Goal: Information Seeking & Learning: Check status

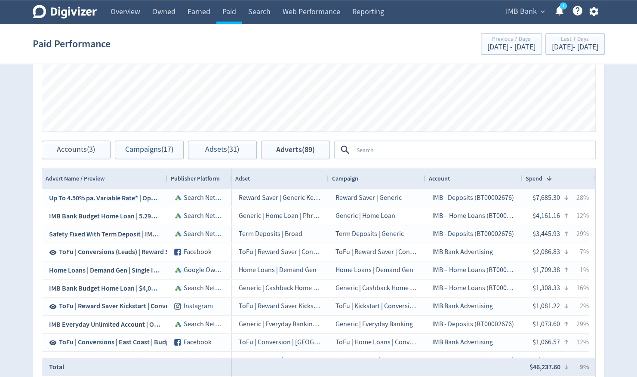
scroll to position [451, 0]
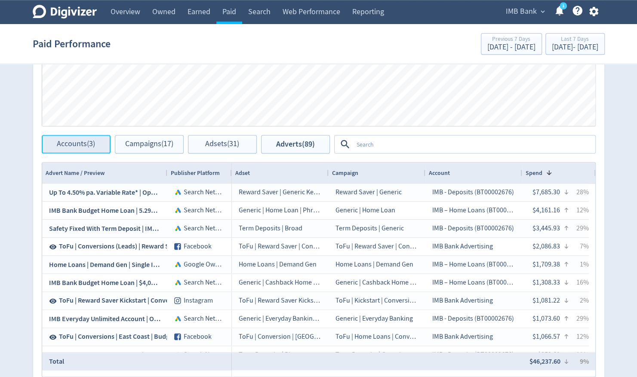
click at [53, 143] on button "Accounts (3)" at bounding box center [76, 144] width 69 height 19
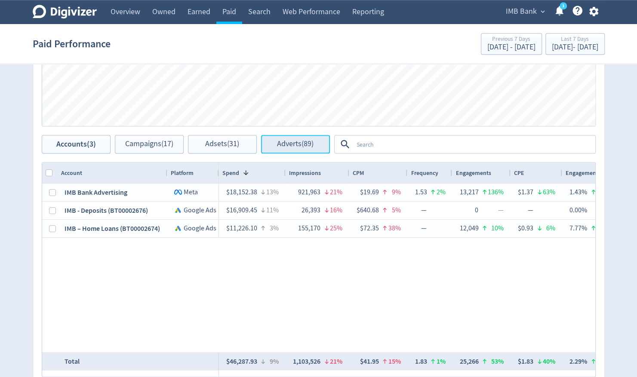
click at [292, 145] on span "Adverts (89)" at bounding box center [295, 144] width 37 height 8
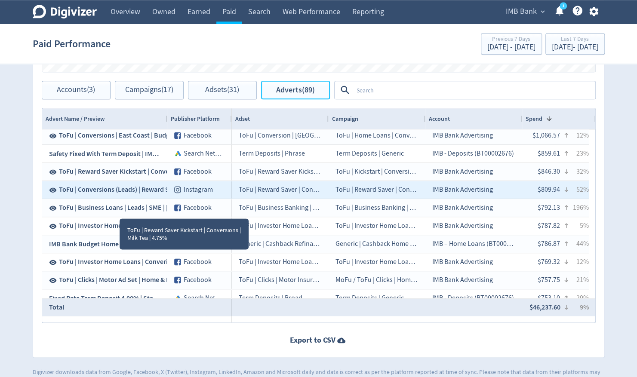
scroll to position [147, 0]
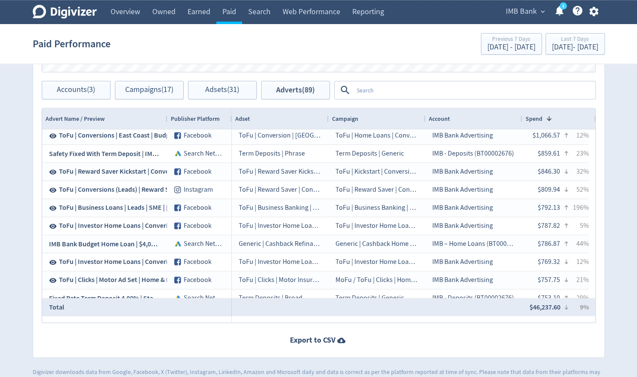
click at [368, 94] on textarea at bounding box center [473, 90] width 241 height 16
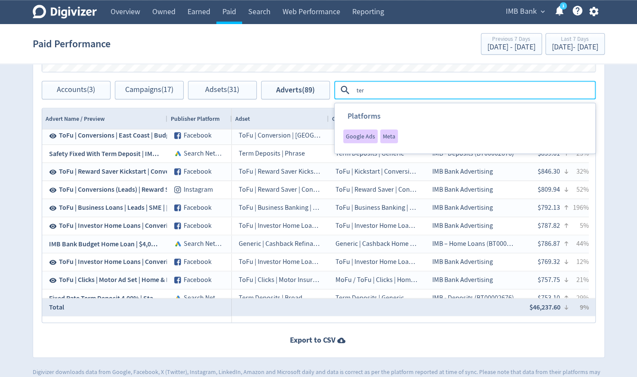
type textarea "term"
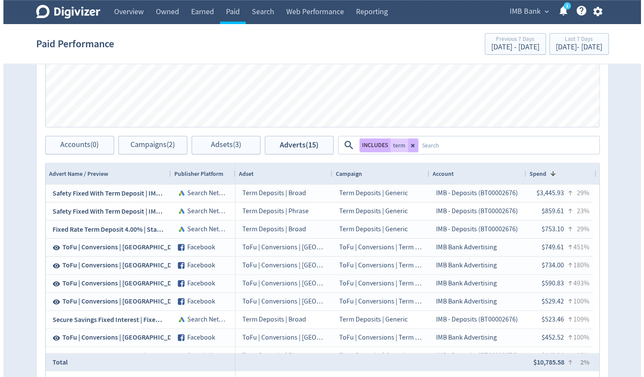
scroll to position [453, 0]
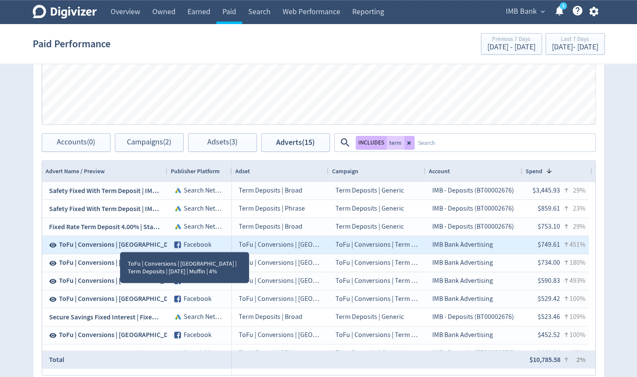
click at [119, 243] on span "ToFu | Conversions | [GEOGRAPHIC_DATA] | Term Deposits | [DATE] | Muffin | 4%" at bounding box center [173, 244] width 229 height 9
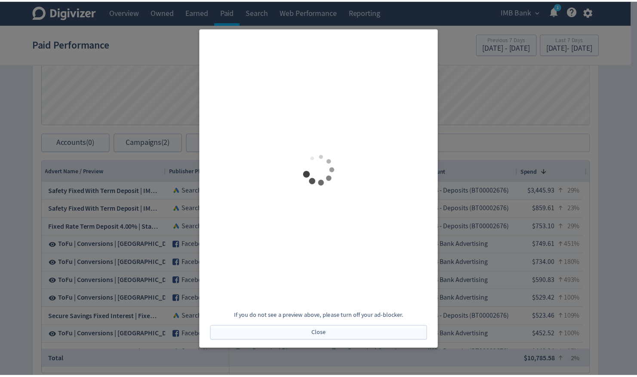
scroll to position [0, 0]
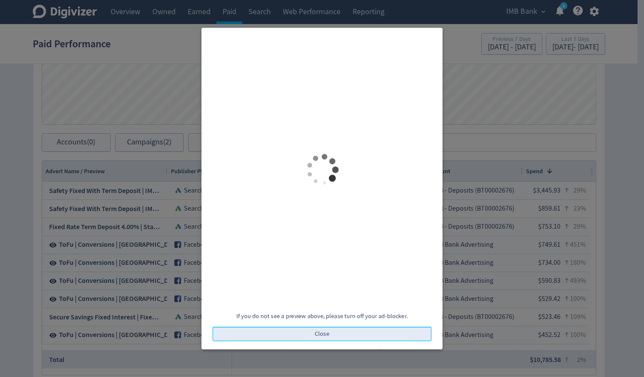
click at [323, 331] on span "Close" at bounding box center [322, 334] width 15 height 6
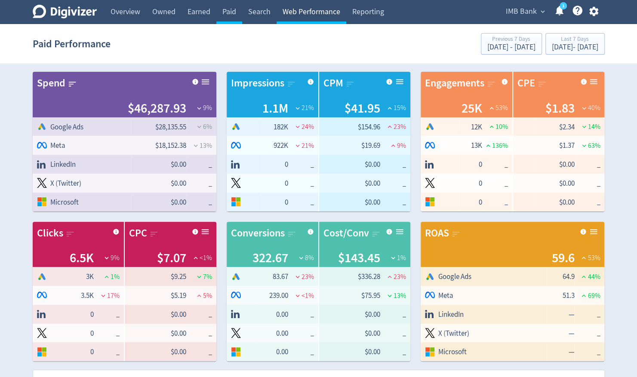
click at [317, 15] on link "Web Performance" at bounding box center [312, 12] width 70 height 24
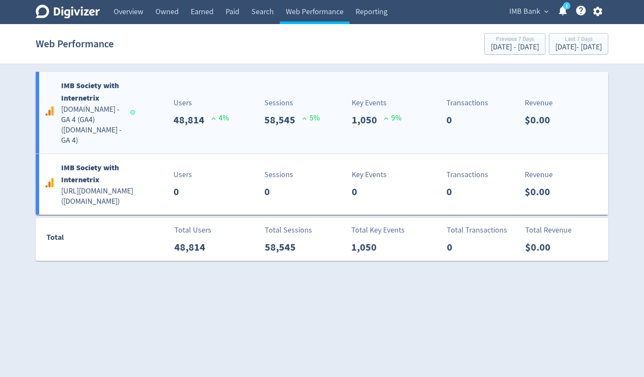
click at [81, 92] on h6 "IMB Society with Internetrix" at bounding box center [91, 92] width 61 height 25
